Goal: Check status: Check status

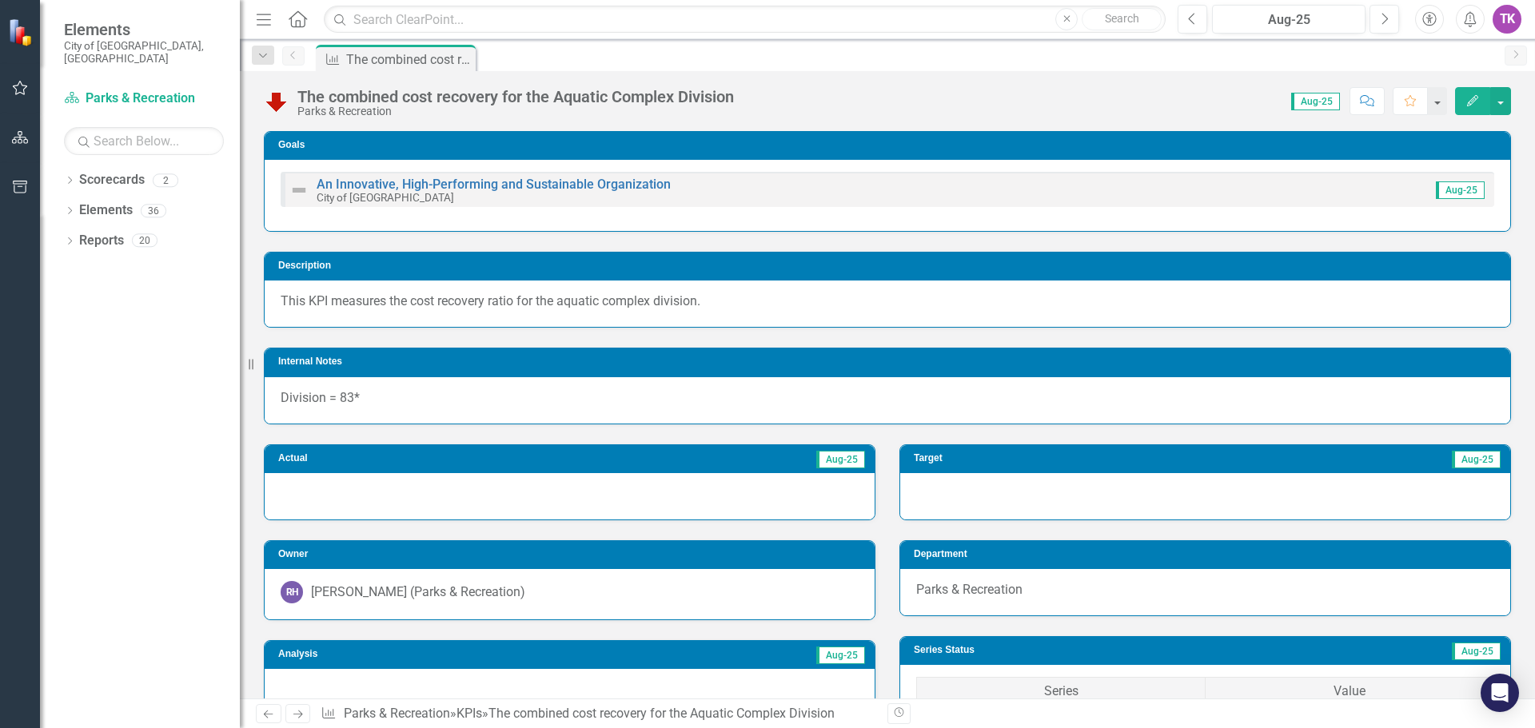
scroll to position [1039, 0]
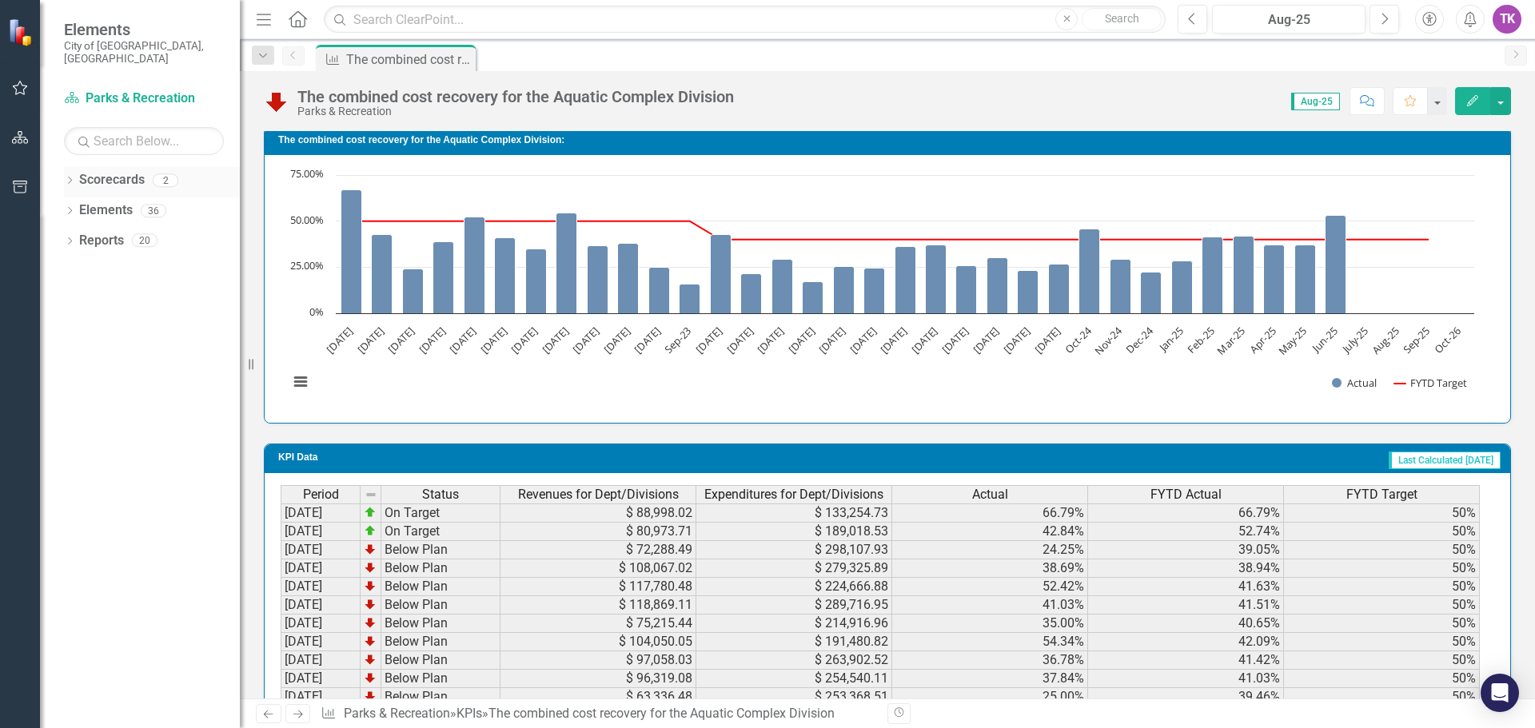
click at [165, 173] on div "2" at bounding box center [166, 180] width 26 height 14
click at [164, 173] on div "2" at bounding box center [166, 180] width 26 height 14
click at [163, 173] on div "2" at bounding box center [166, 180] width 26 height 14
click at [153, 204] on div "36" at bounding box center [154, 211] width 26 height 14
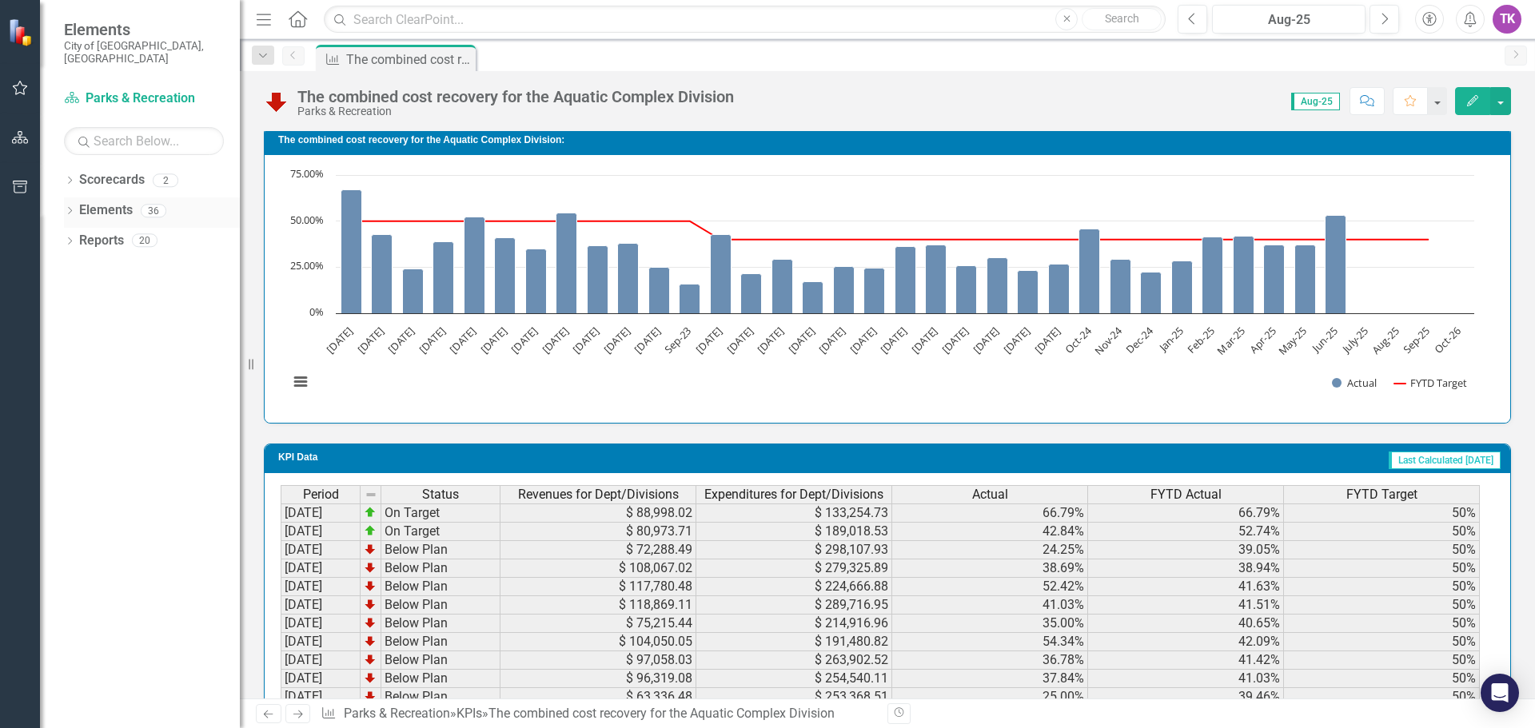
click at [69, 208] on icon "Dropdown" at bounding box center [69, 212] width 11 height 9
click at [70, 177] on icon "Dropdown" at bounding box center [69, 181] width 11 height 9
click at [78, 205] on icon "Dropdown" at bounding box center [78, 210] width 12 height 10
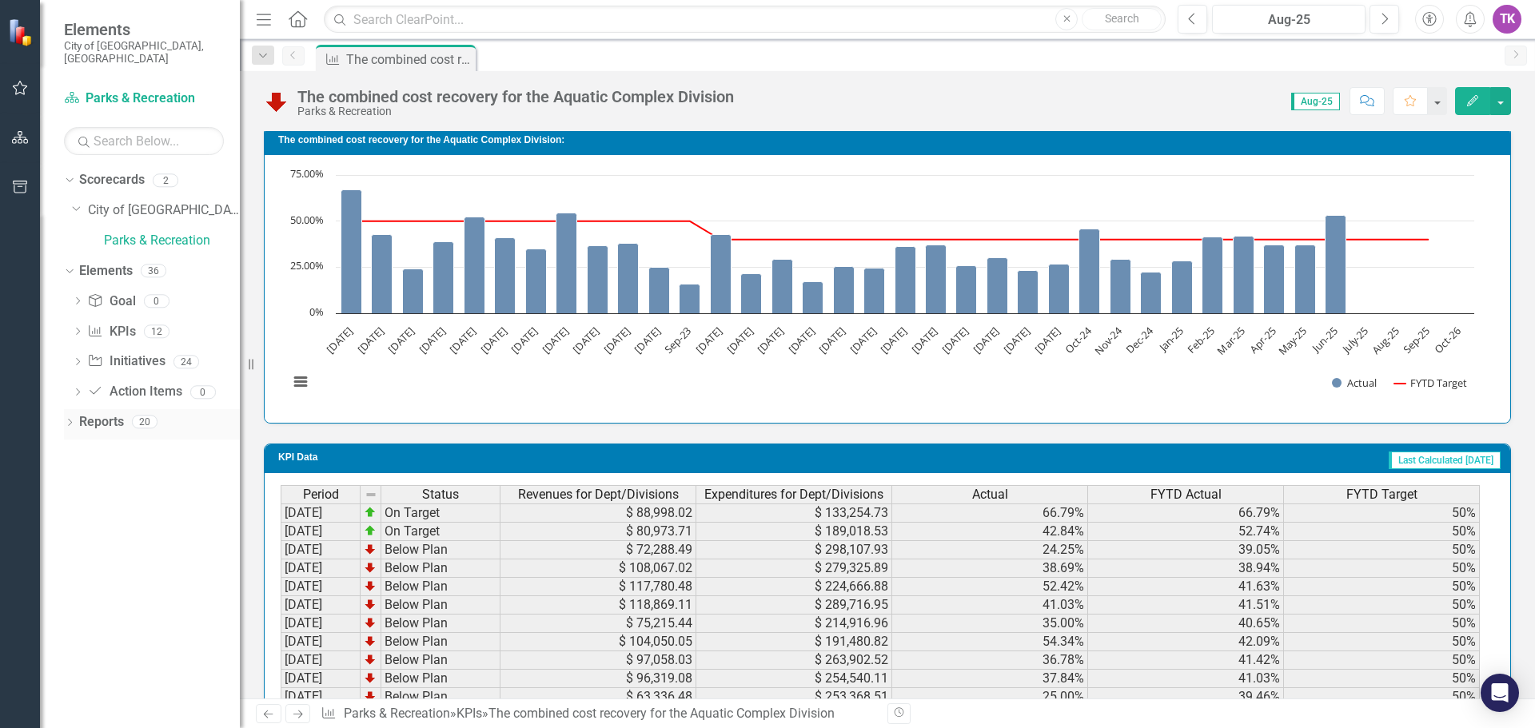
click at [68, 420] on icon "Dropdown" at bounding box center [69, 424] width 11 height 9
click at [76, 508] on icon "Dropdown" at bounding box center [76, 512] width 11 height 9
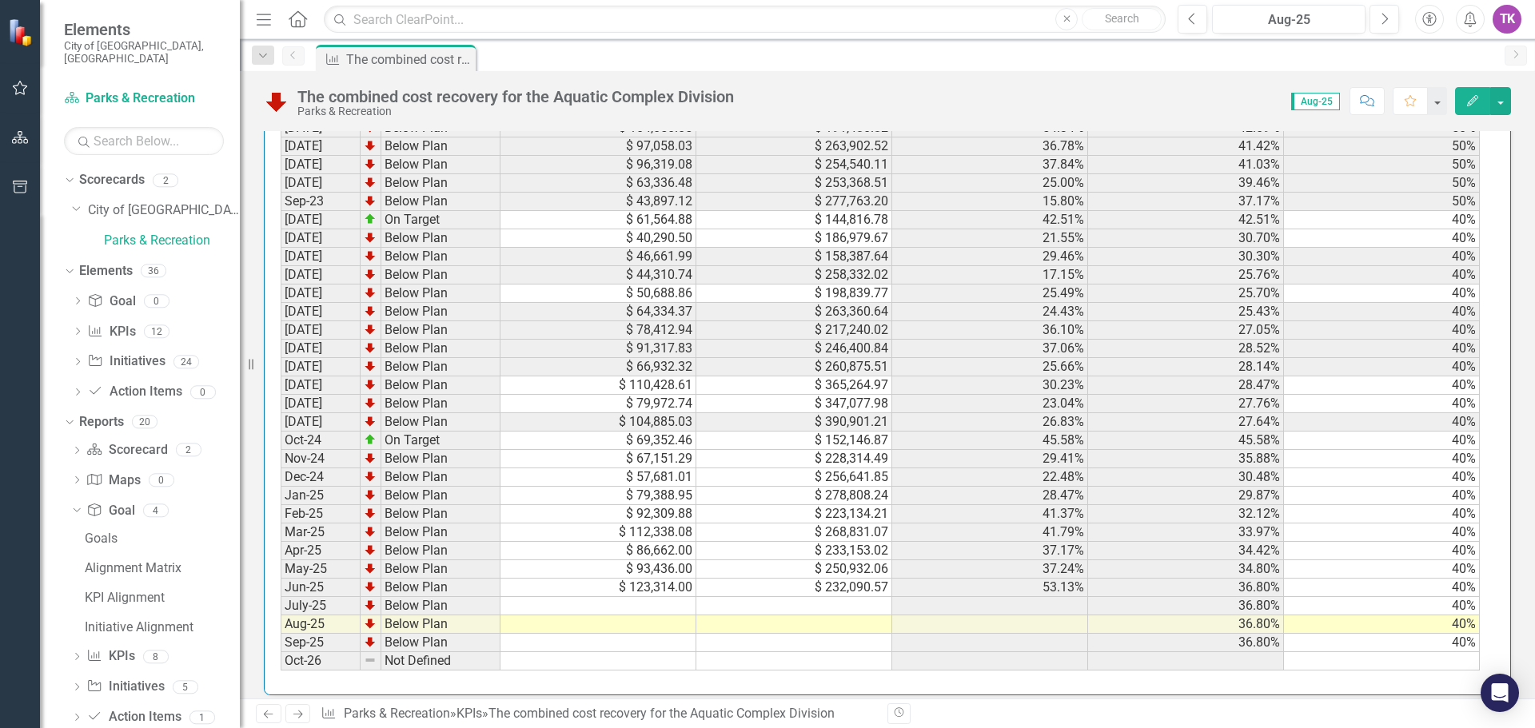
scroll to position [1566, 0]
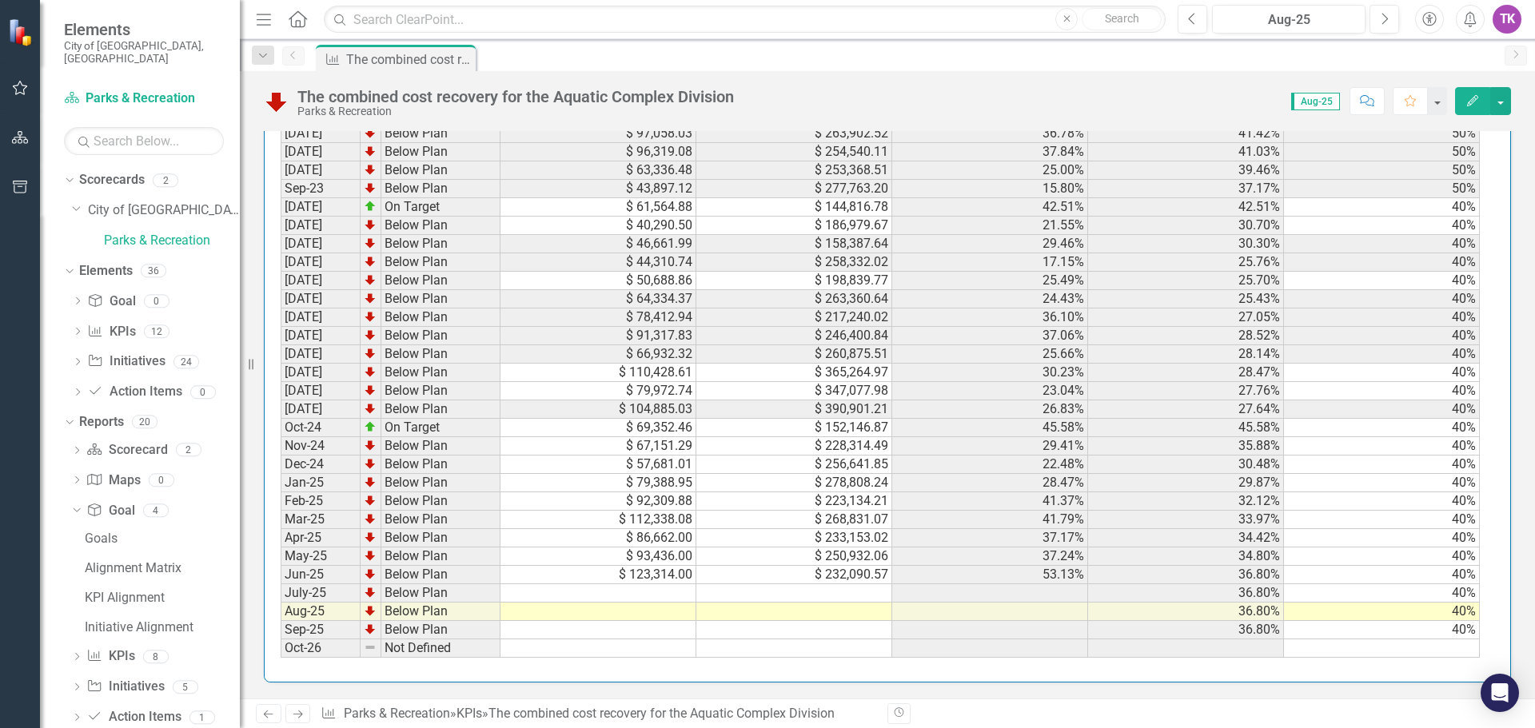
click at [402, 594] on td "Below Plan" at bounding box center [440, 593] width 119 height 18
click at [311, 595] on td "July-25" at bounding box center [321, 593] width 80 height 18
click at [475, 713] on link "KPIs" at bounding box center [469, 713] width 26 height 15
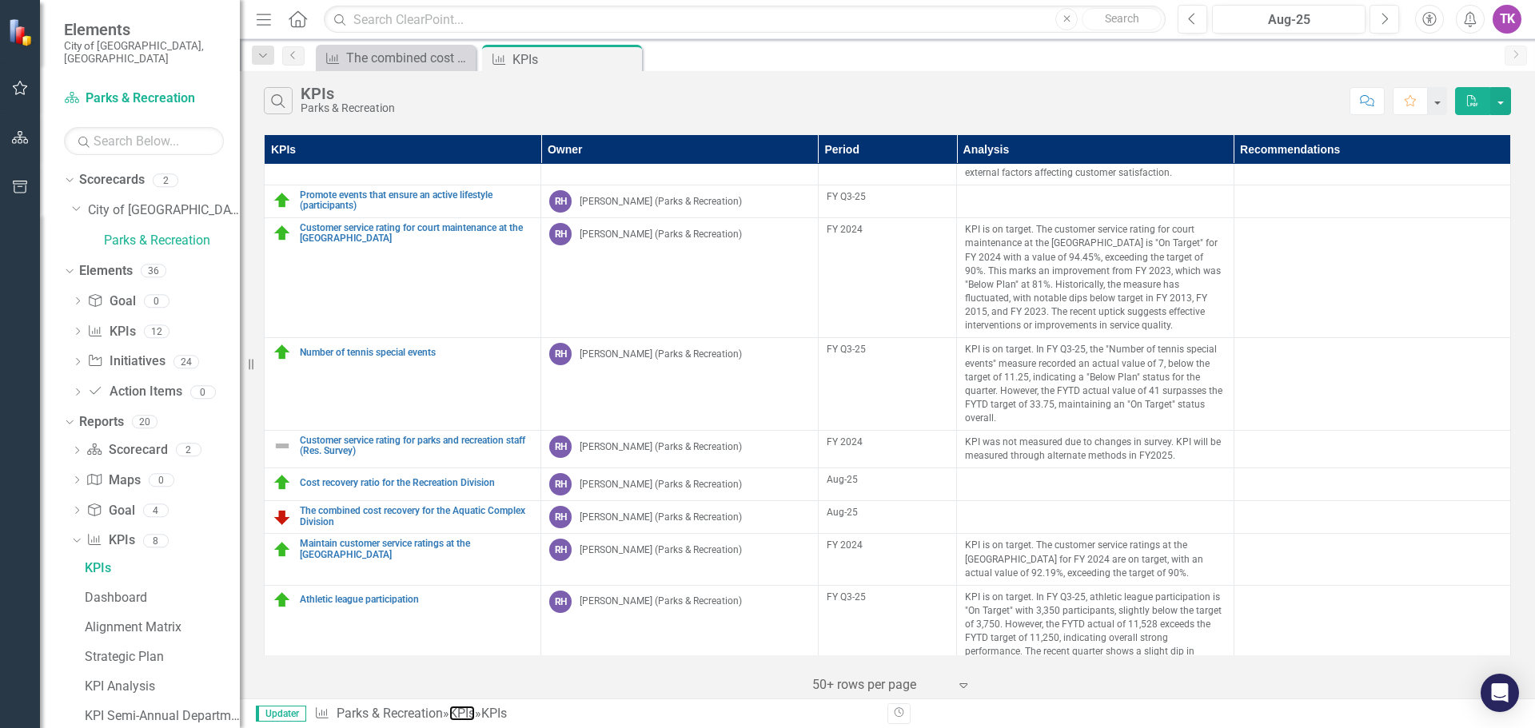
scroll to position [400, 0]
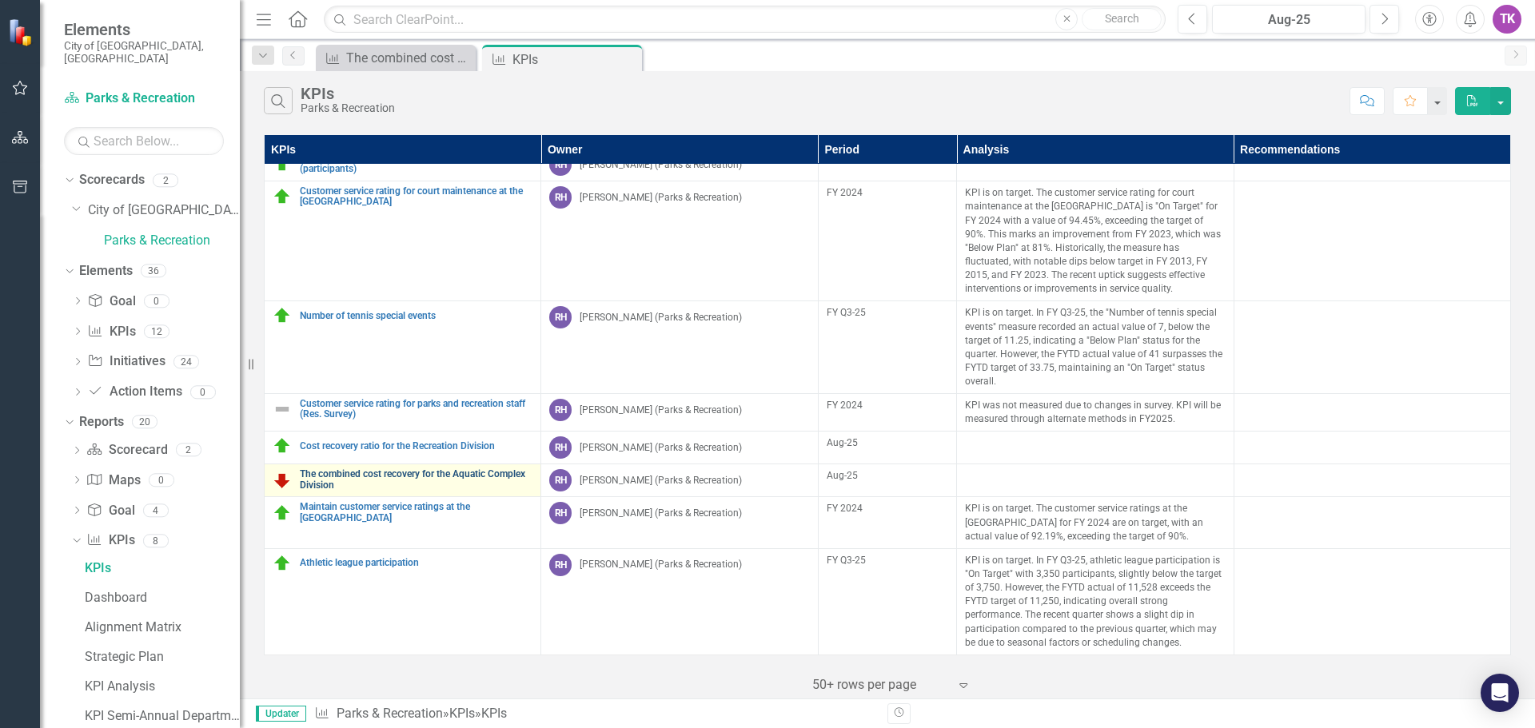
click at [394, 469] on link "The combined cost recovery for the Aquatic Complex Division" at bounding box center [416, 479] width 233 height 21
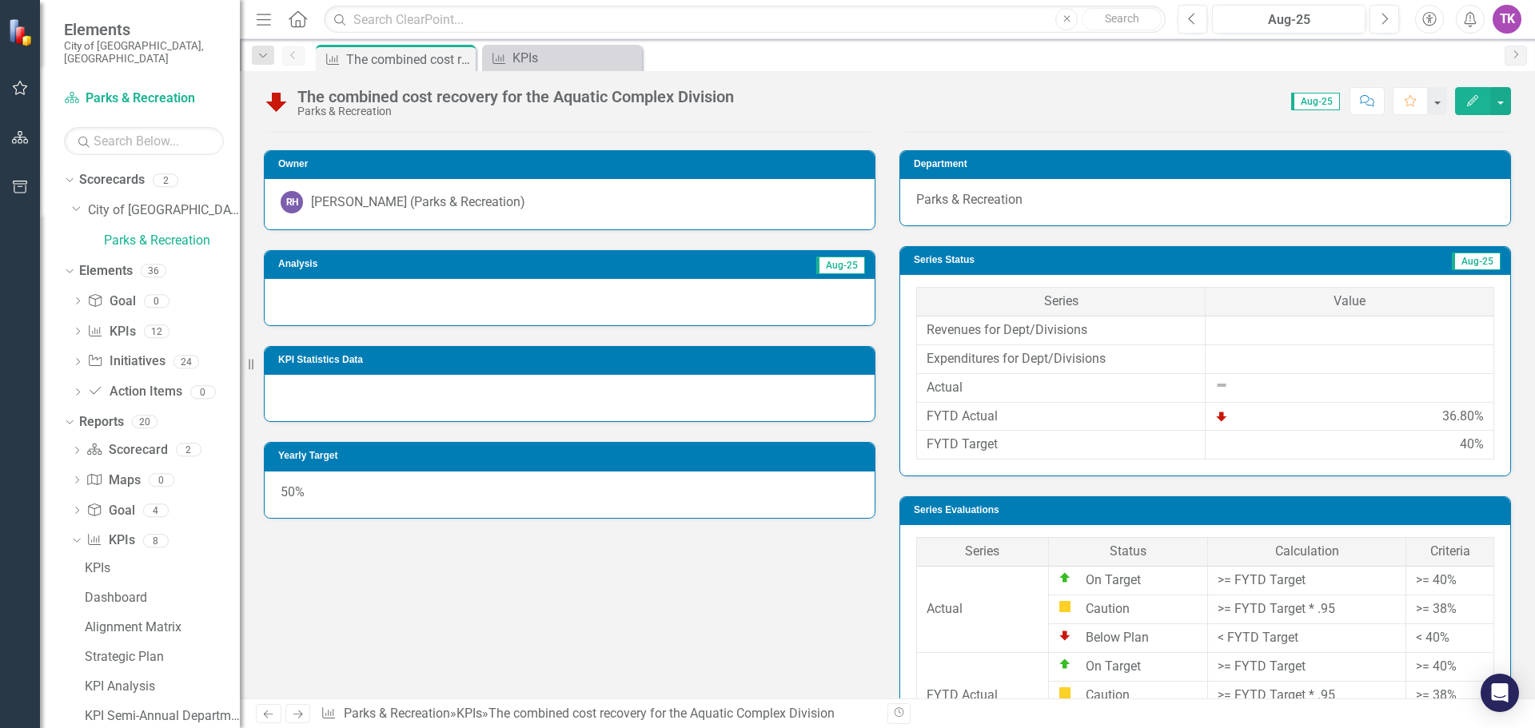
scroll to position [400, 0]
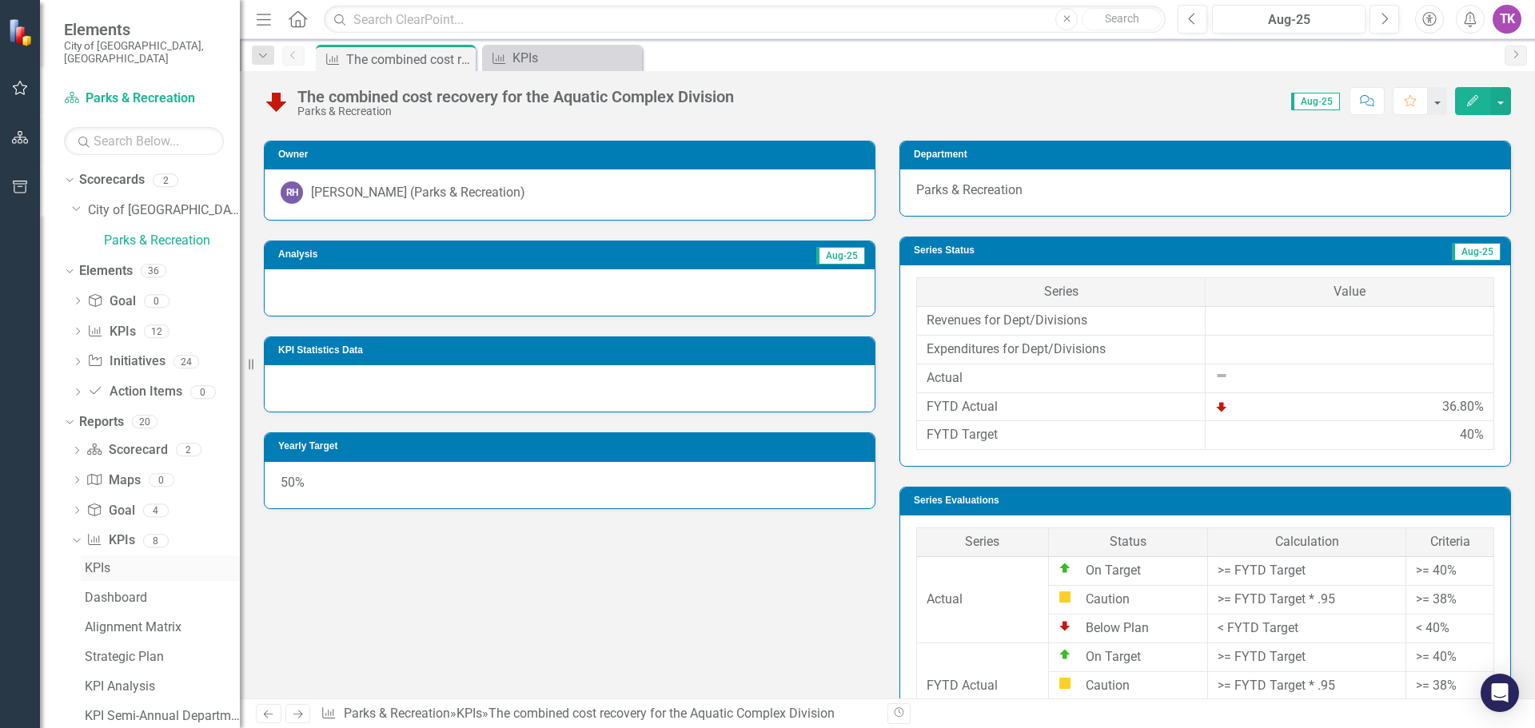
click at [100, 561] on div "KPIs" at bounding box center [162, 568] width 155 height 14
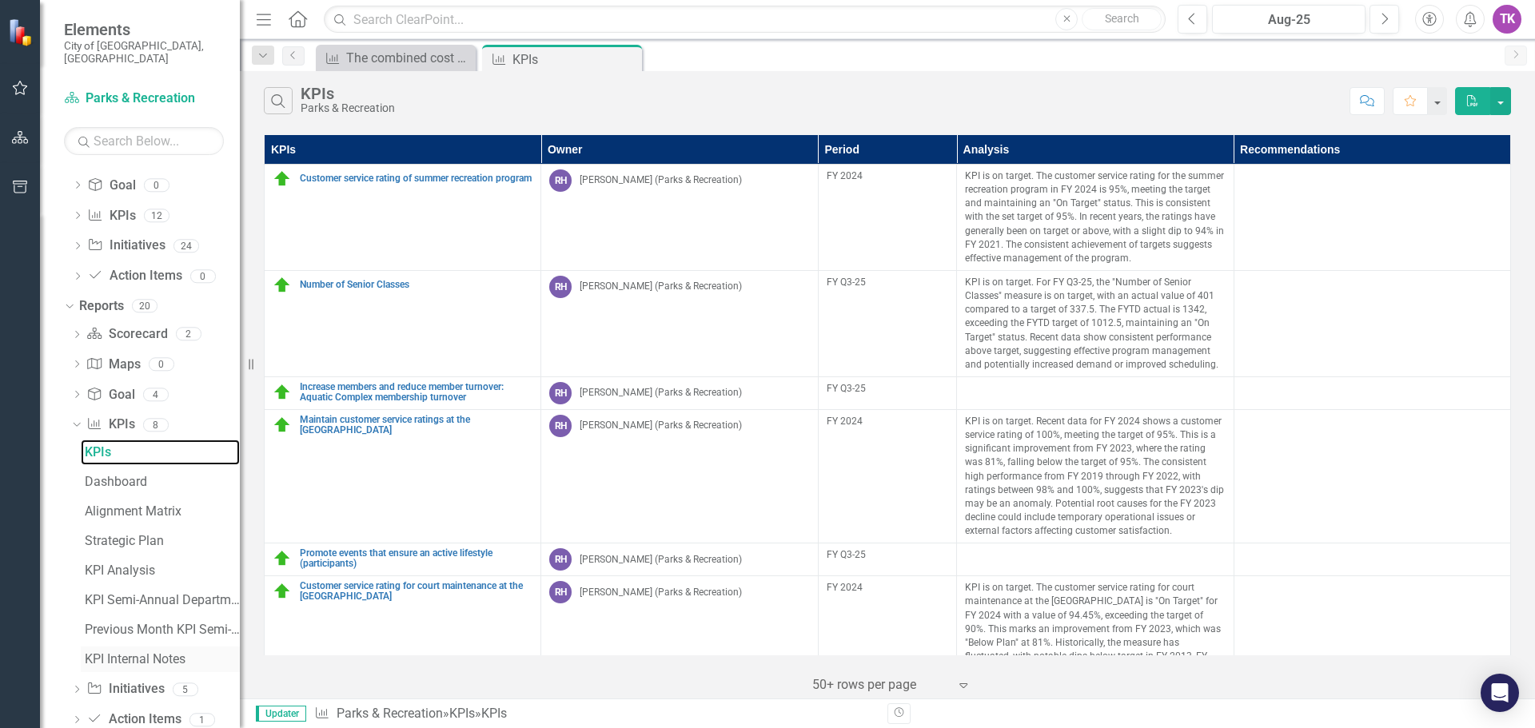
scroll to position [136, 0]
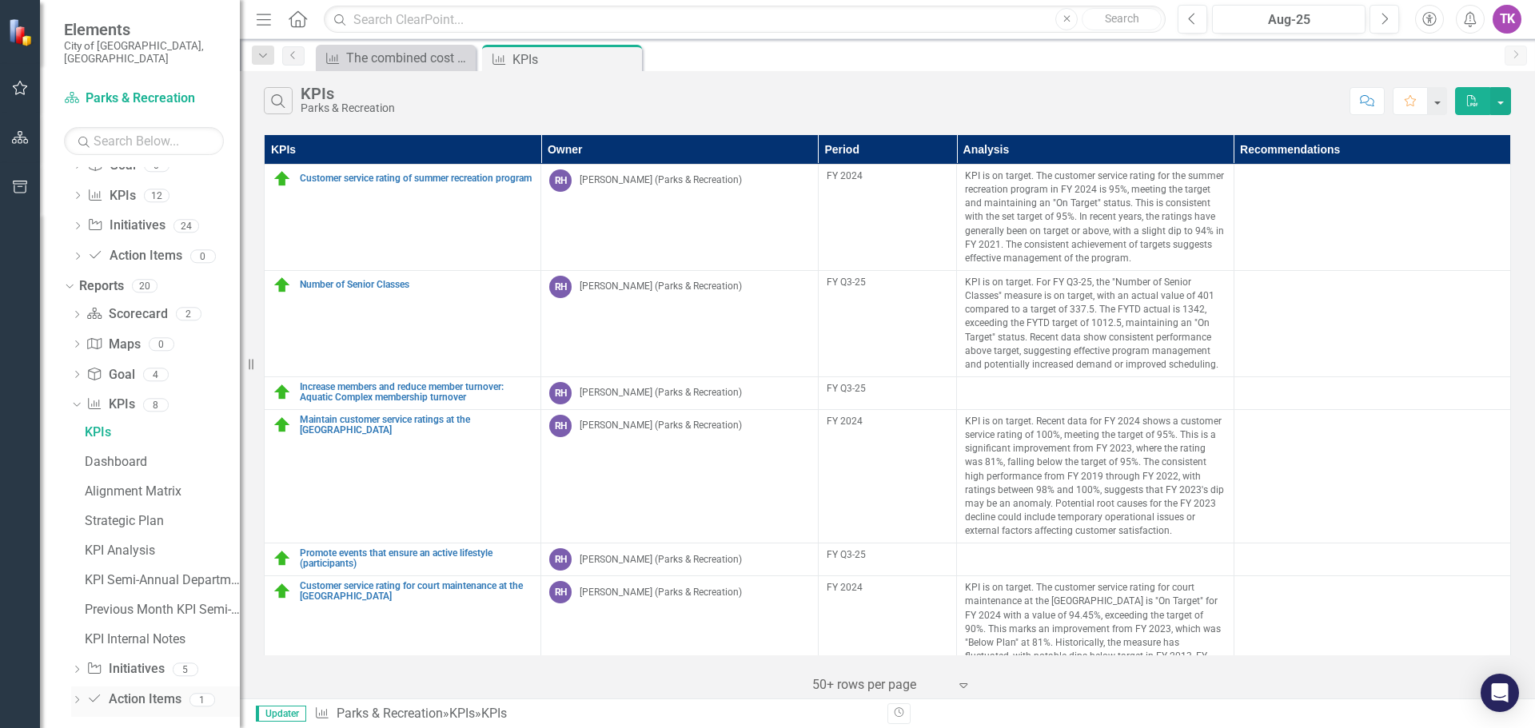
click at [77, 697] on icon "Dropdown" at bounding box center [76, 701] width 11 height 9
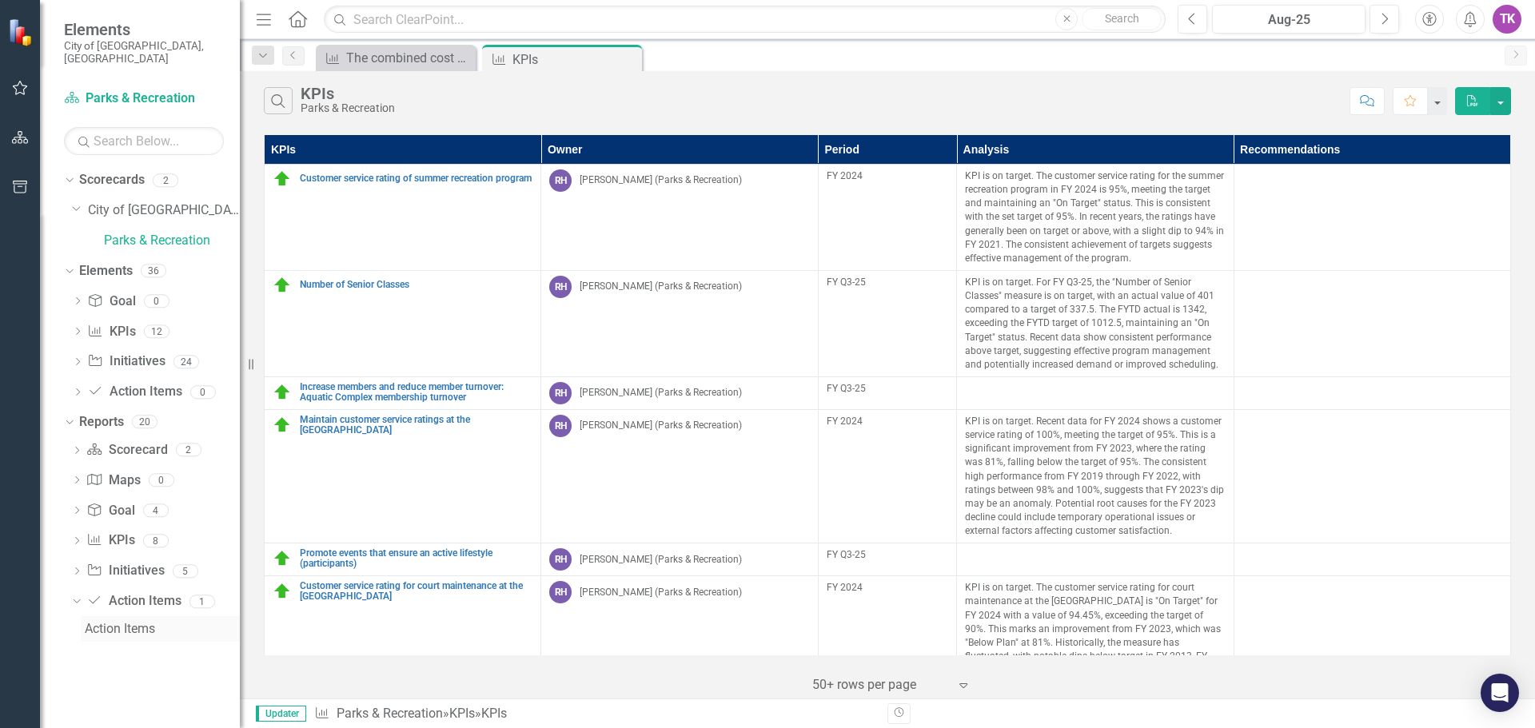
click at [119, 622] on div "Action Items" at bounding box center [162, 629] width 155 height 14
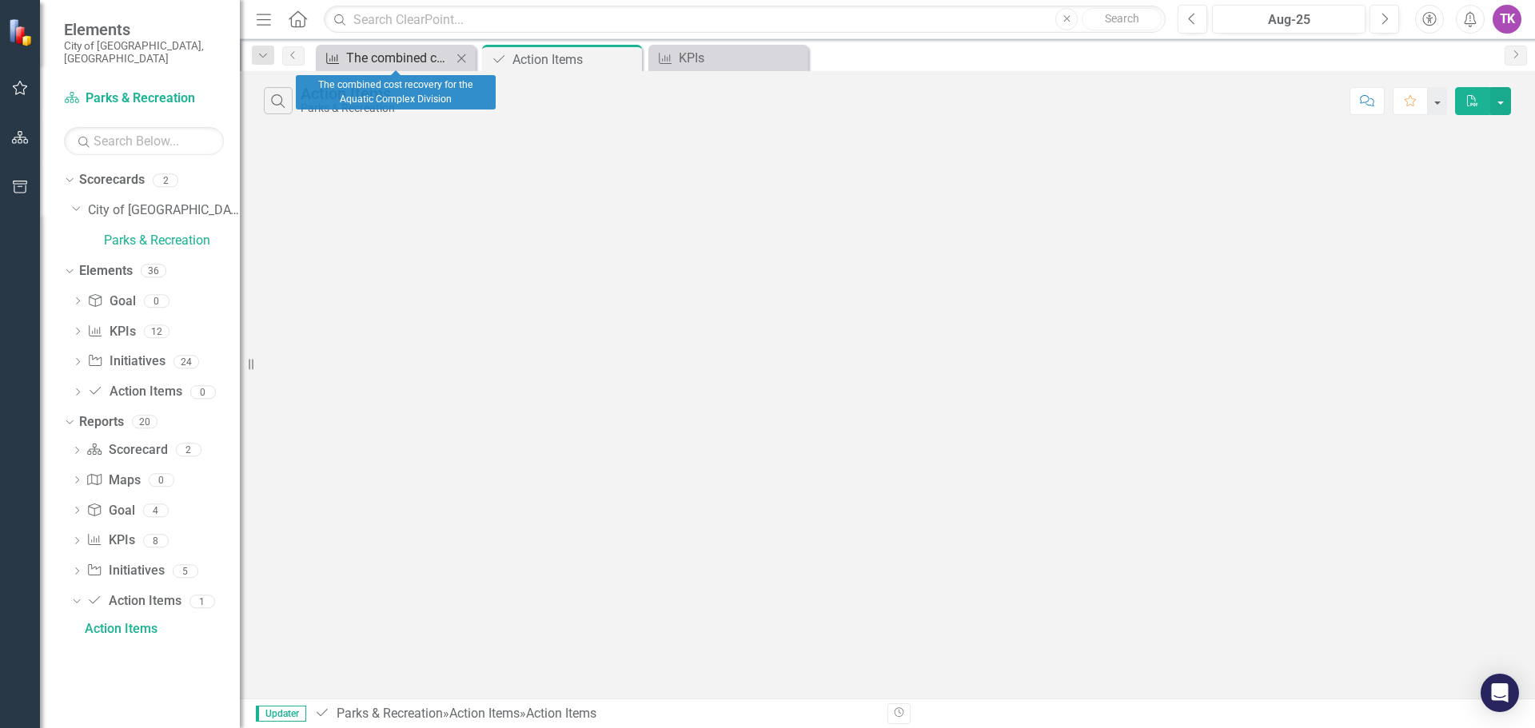
click at [384, 54] on div "The combined cost recovery for the Aquatic Complex Division" at bounding box center [399, 58] width 106 height 20
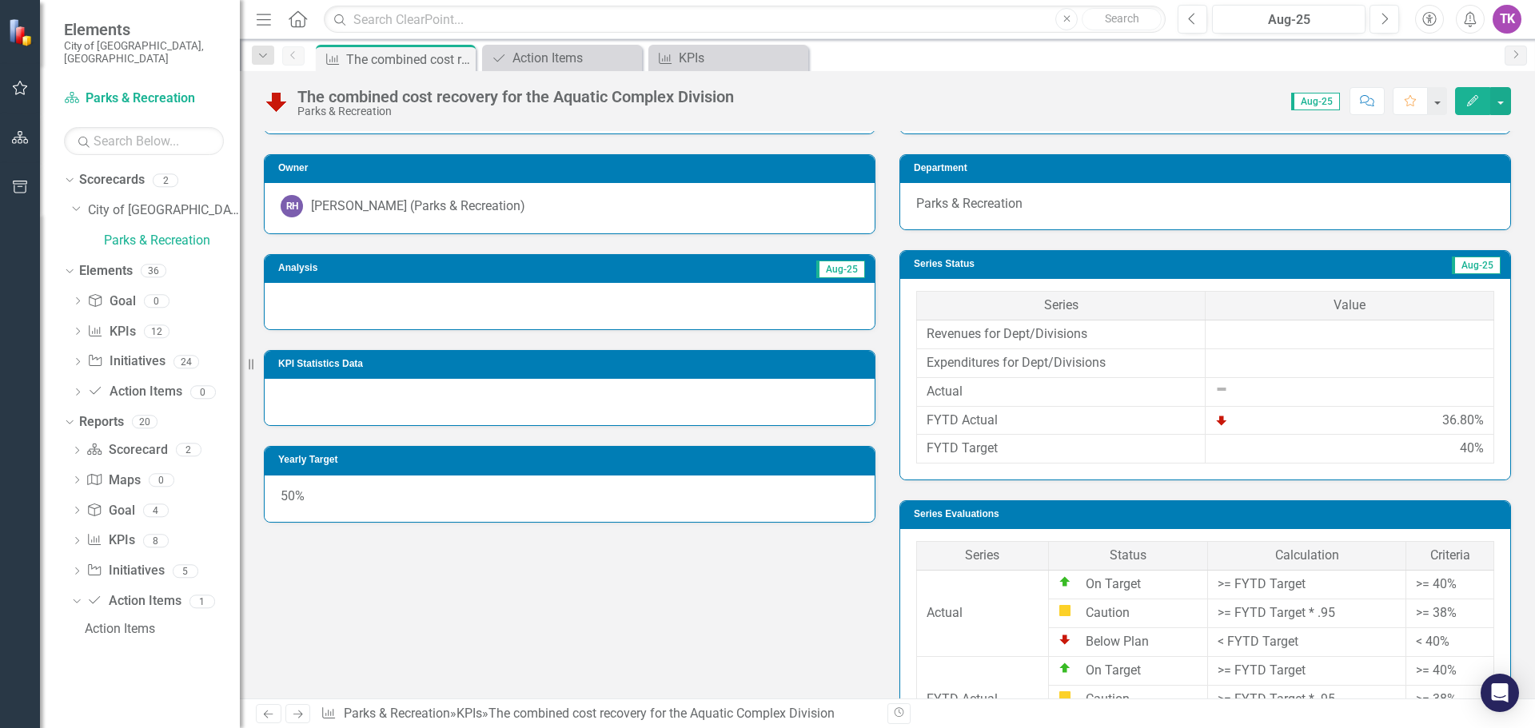
scroll to position [480, 0]
